Goal: Information Seeking & Learning: Learn about a topic

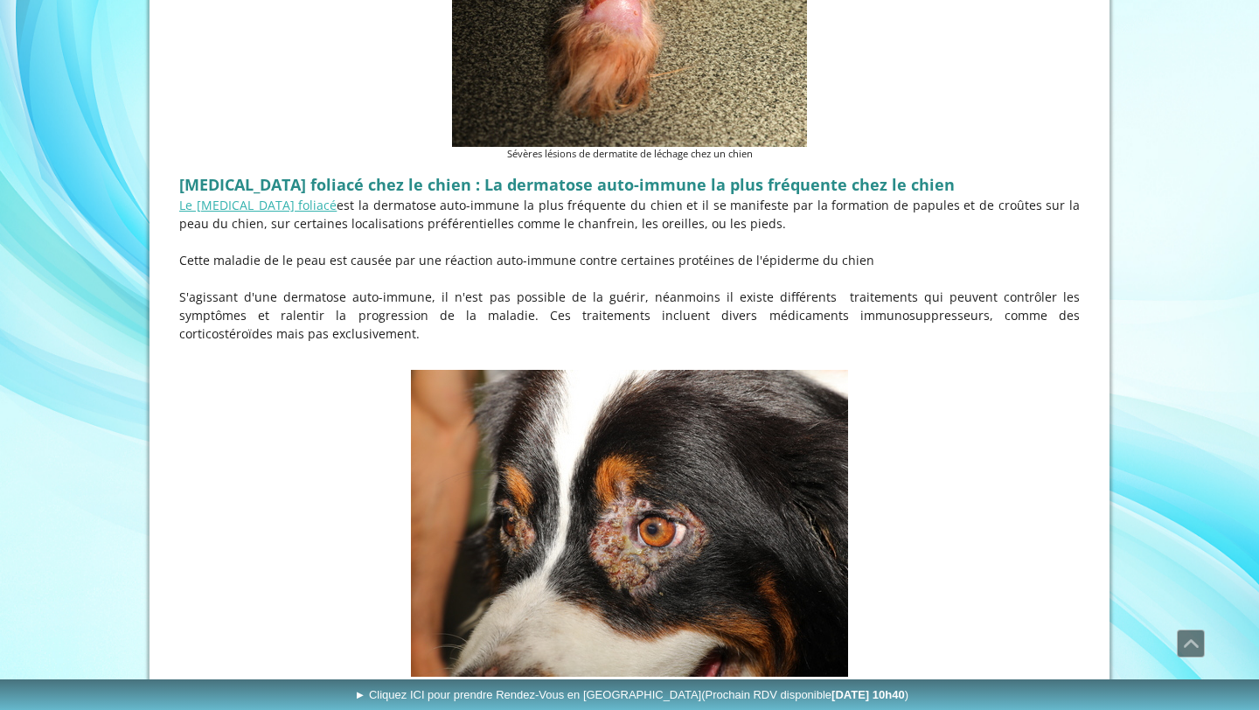
scroll to position [5163, 0]
drag, startPoint x: 180, startPoint y: 189, endPoint x: 324, endPoint y: 193, distance: 144.3
click at [327, 193] on span "[MEDICAL_DATA] foliacé chez le chien : La dermatose auto-immune la plus fréquen…" at bounding box center [566, 183] width 775 height 21
copy span "Pemphigus foliacé"
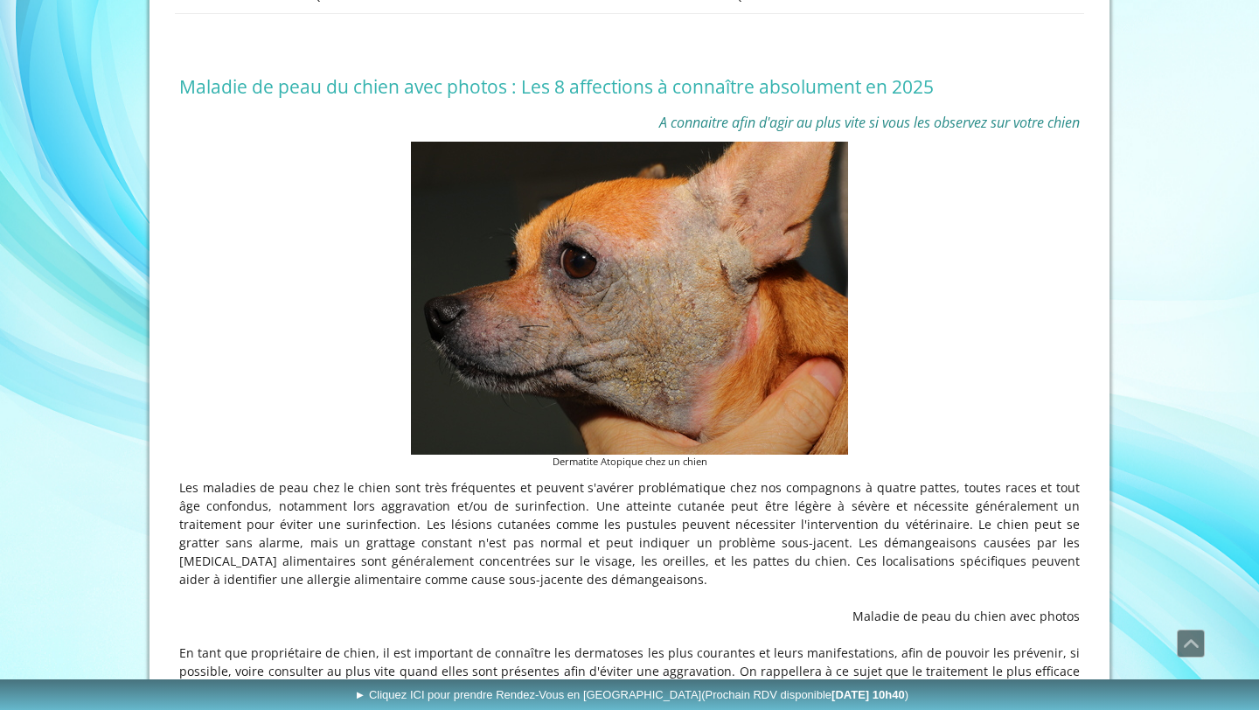
scroll to position [0, 0]
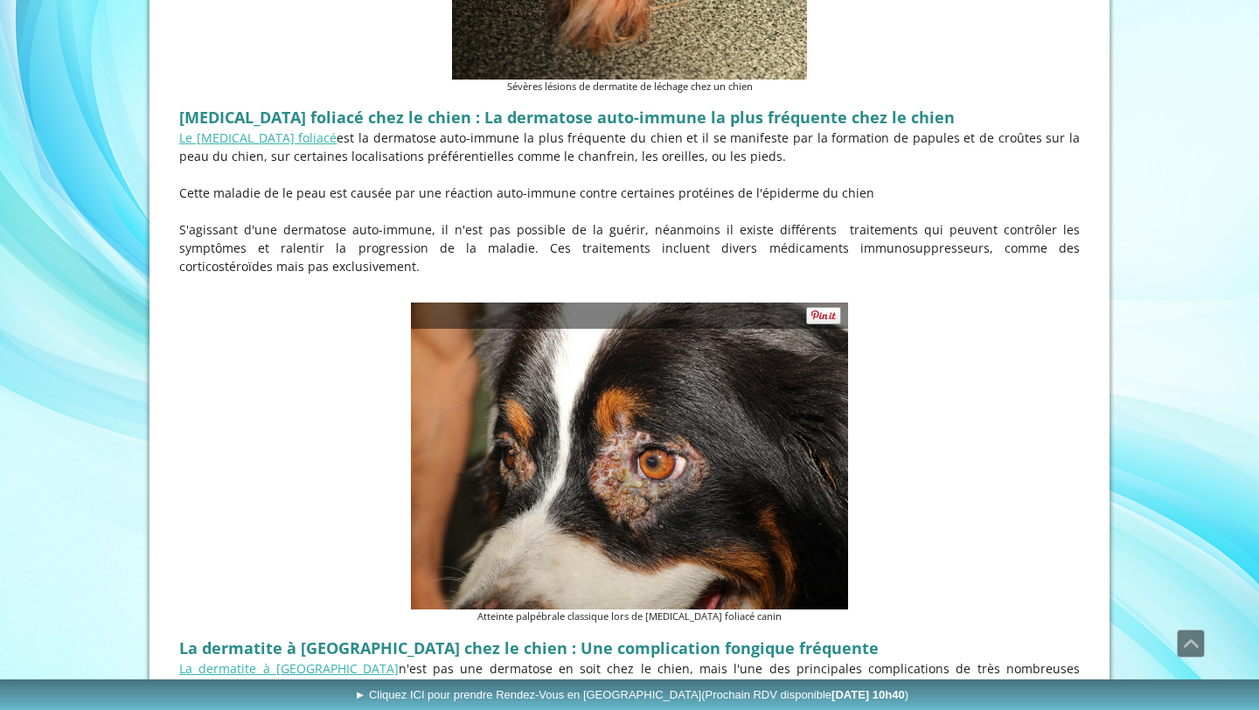
scroll to position [5223, 0]
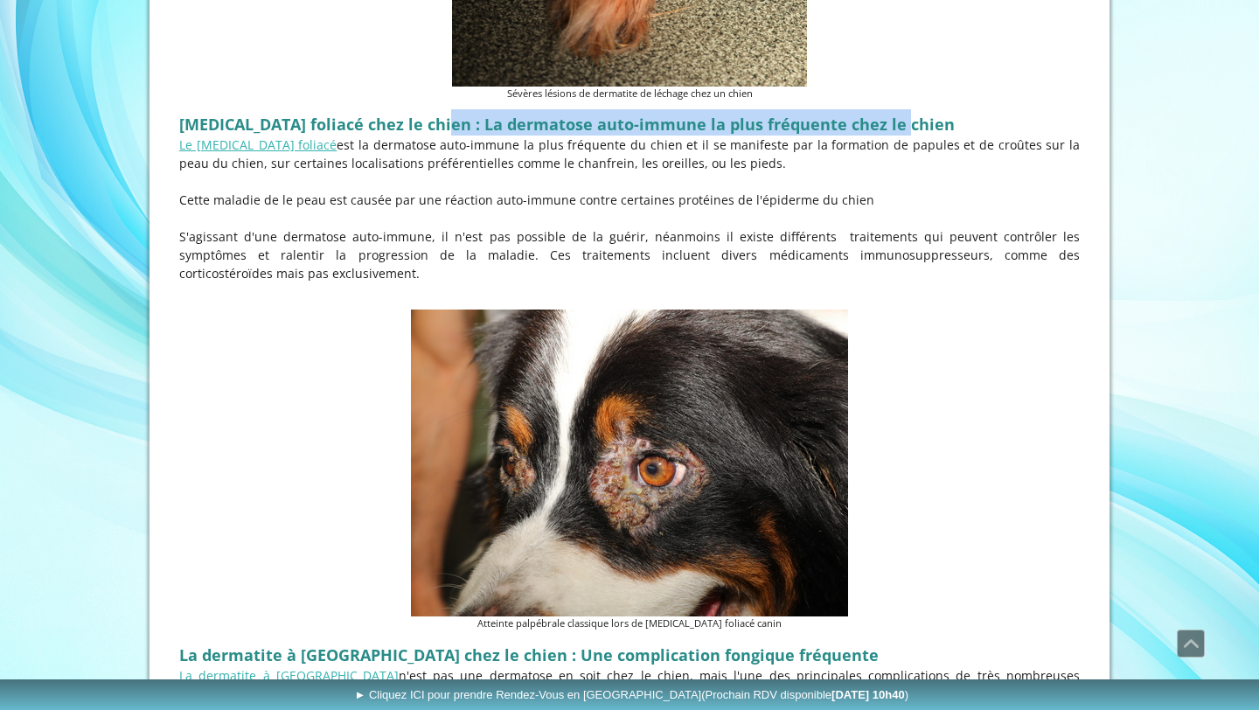
drag, startPoint x: 440, startPoint y: 129, endPoint x: 931, endPoint y: 127, distance: 491.3
click at [931, 127] on h2 "[MEDICAL_DATA] foliacé chez le chien : La dermatose auto-immune la plus fréquen…" at bounding box center [629, 122] width 900 height 26
copy span "La dermatose auto-immune la plus fréquente chez le chien"
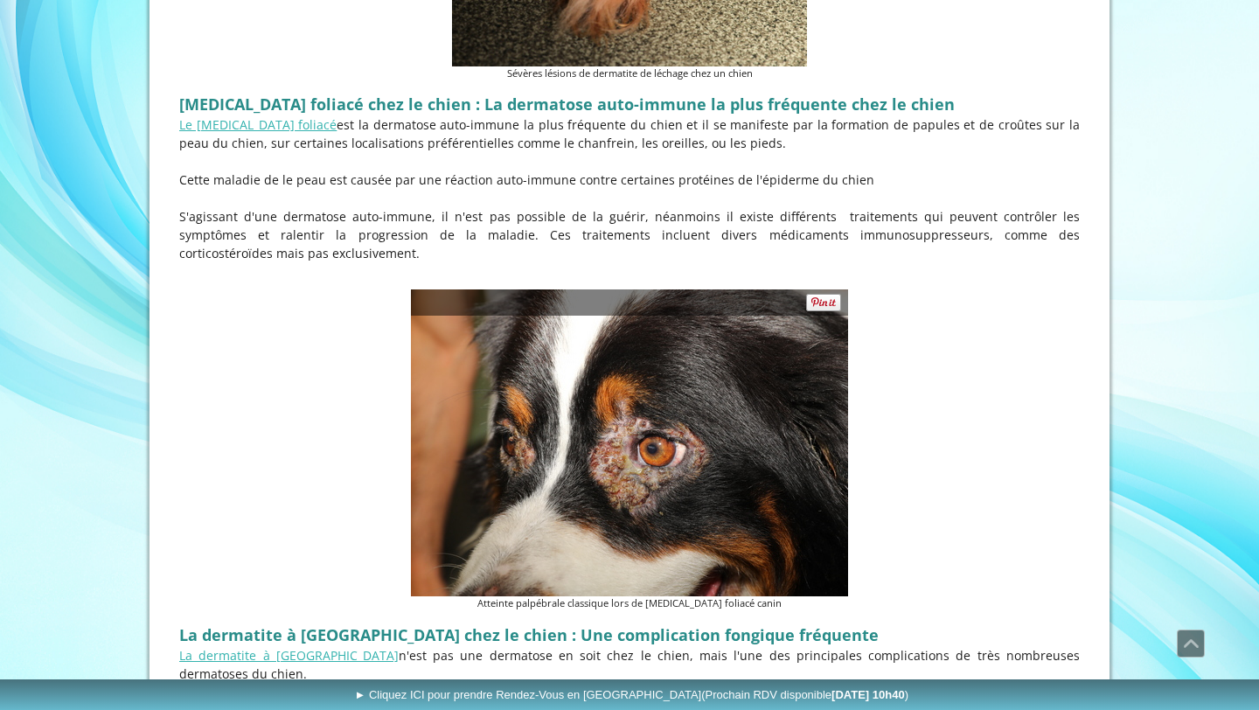
scroll to position [5231, 0]
